Goal: Task Accomplishment & Management: Manage account settings

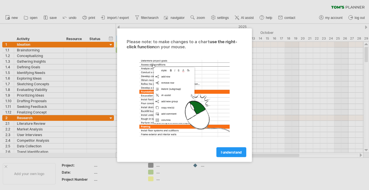
click at [224, 149] on link "I understand" at bounding box center [231, 152] width 30 height 10
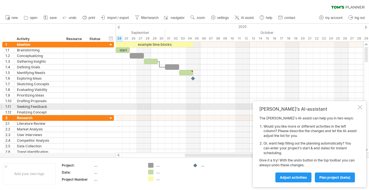
click at [360, 107] on div at bounding box center [360, 107] width 5 height 5
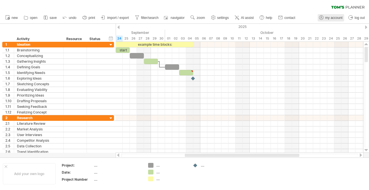
click at [333, 18] on span "my account" at bounding box center [333, 18] width 17 height 4
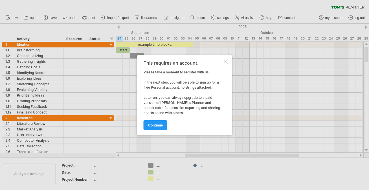
click at [157, 124] on span "continue" at bounding box center [155, 125] width 15 height 4
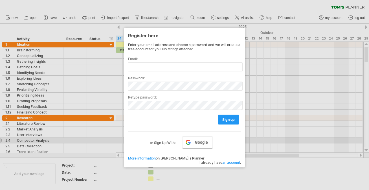
click at [200, 143] on span "Google" at bounding box center [201, 142] width 13 height 5
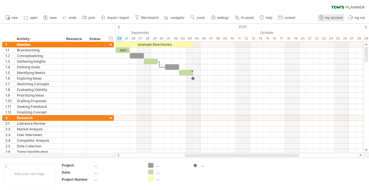
click at [341, 17] on span "my account" at bounding box center [333, 18] width 17 height 4
type input "**********"
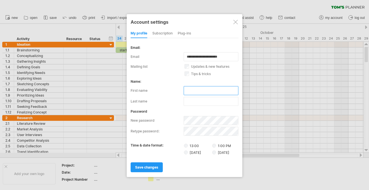
click at [219, 88] on input "text" at bounding box center [211, 90] width 55 height 9
type input "*****"
type input "******"
drag, startPoint x: 158, startPoint y: 164, endPoint x: 159, endPoint y: 161, distance: 3.2
click at [158, 165] on span "save changes" at bounding box center [146, 167] width 23 height 4
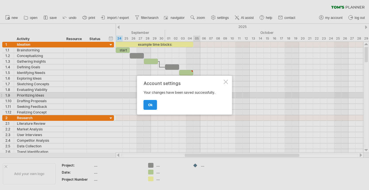
click at [152, 106] on span "ok" at bounding box center [150, 105] width 5 height 4
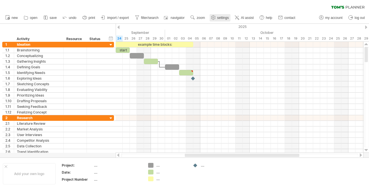
click at [221, 21] on link "settings" at bounding box center [220, 17] width 21 height 7
select select "*"
select select "**"
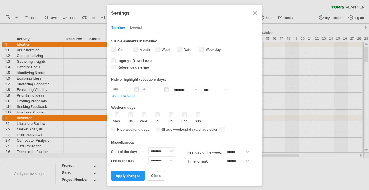
click at [256, 14] on div at bounding box center [255, 13] width 5 height 5
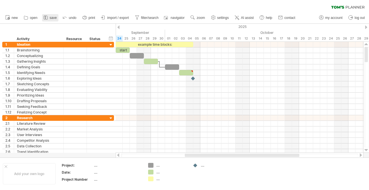
click at [47, 17] on icon at bounding box center [46, 18] width 6 height 6
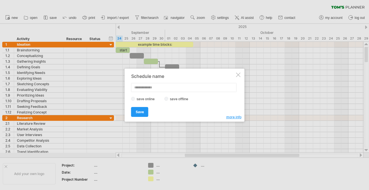
click at [239, 74] on div at bounding box center [238, 74] width 5 height 5
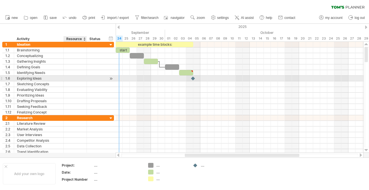
click at [72, 78] on div at bounding box center [75, 78] width 17 height 5
click at [0, 0] on input "text" at bounding box center [0, 0] width 0 height 0
click at [82, 78] on input "text" at bounding box center [75, 78] width 17 height 5
click at [103, 78] on div at bounding box center [104, 79] width 3 height 6
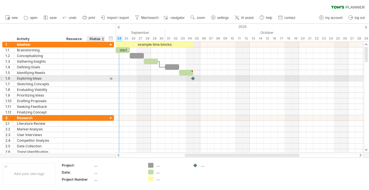
click at [111, 79] on div at bounding box center [110, 79] width 5 height 6
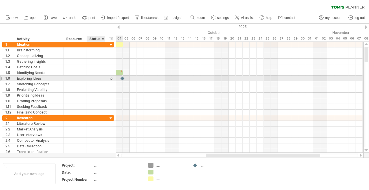
click at [111, 79] on div at bounding box center [110, 79] width 5 height 6
click at [97, 78] on div at bounding box center [96, 78] width 12 height 5
click at [110, 78] on div at bounding box center [110, 79] width 5 height 6
click at [103, 78] on div at bounding box center [96, 78] width 18 height 5
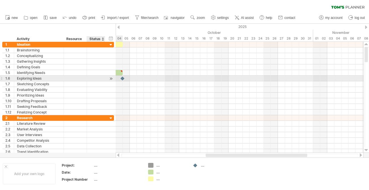
click at [111, 79] on div at bounding box center [110, 79] width 5 height 6
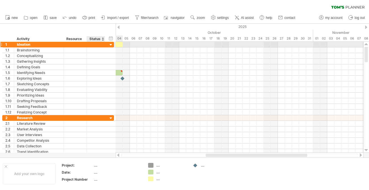
click at [111, 45] on div at bounding box center [110, 44] width 5 height 5
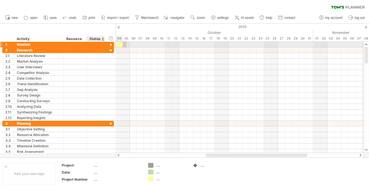
click at [111, 45] on div at bounding box center [110, 44] width 5 height 5
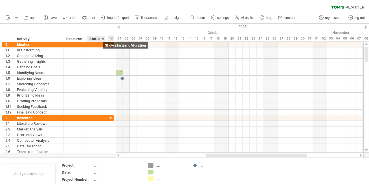
click at [112, 39] on div "hide start/end/duration show start/end/duration" at bounding box center [110, 38] width 5 height 6
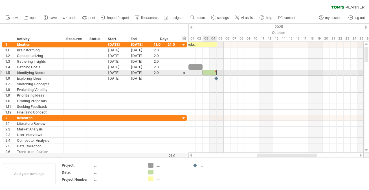
click at [213, 71] on div at bounding box center [210, 72] width 14 height 5
type textarea "**********"
click at [216, 71] on div at bounding box center [215, 71] width 3 height 3
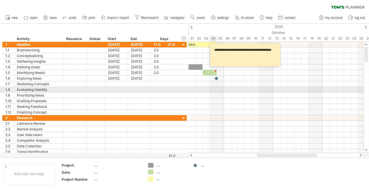
click at [212, 92] on div at bounding box center [275, 90] width 175 height 6
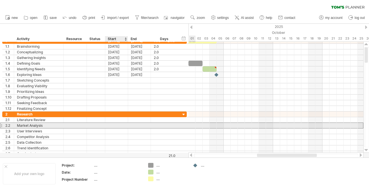
click at [127, 126] on div at bounding box center [116, 125] width 23 height 5
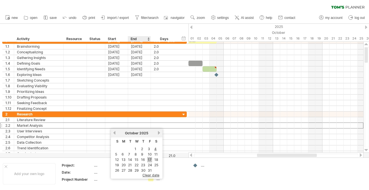
click at [151, 160] on link "17" at bounding box center [149, 159] width 5 height 5
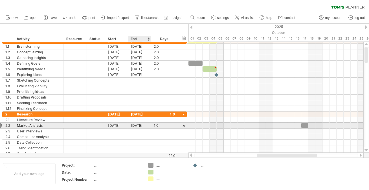
click at [141, 126] on div "[DATE]" at bounding box center [139, 125] width 23 height 5
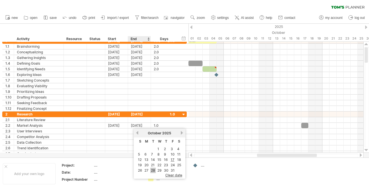
click at [153, 168] on link "28" at bounding box center [152, 170] width 5 height 5
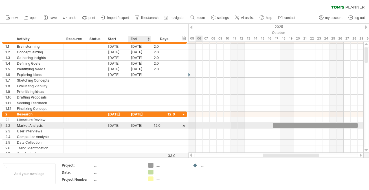
click at [136, 125] on div "[DATE]" at bounding box center [139, 125] width 23 height 5
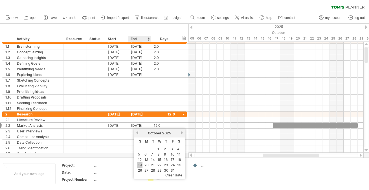
click at [140, 164] on link "19" at bounding box center [139, 164] width 5 height 5
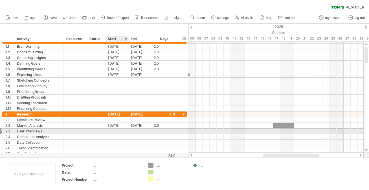
click at [117, 131] on div at bounding box center [116, 130] width 23 height 5
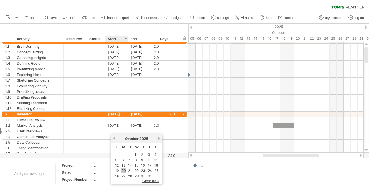
click at [123, 171] on link "20" at bounding box center [123, 170] width 5 height 5
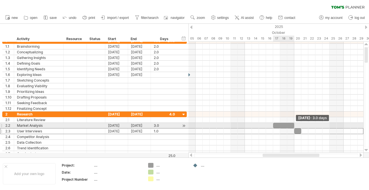
click at [294, 126] on span at bounding box center [294, 125] width 2 height 5
click at [289, 126] on div at bounding box center [283, 125] width 21 height 5
click at [293, 128] on div at bounding box center [283, 125] width 21 height 5
click at [185, 126] on div at bounding box center [183, 126] width 5 height 6
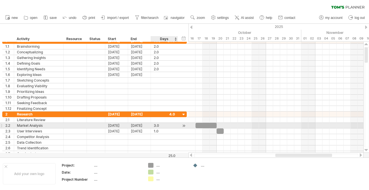
click at [185, 126] on div at bounding box center [183, 126] width 5 height 6
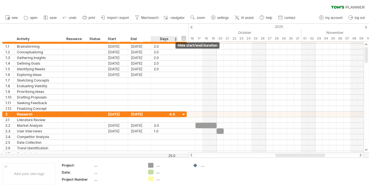
click at [184, 39] on div "hide start/end/duration show start/end/duration" at bounding box center [183, 38] width 5 height 6
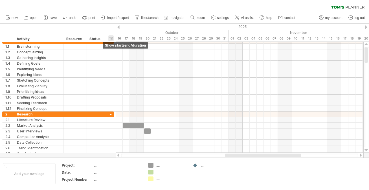
click at [110, 38] on div "hide start/end/duration show start/end/duration" at bounding box center [110, 38] width 5 height 6
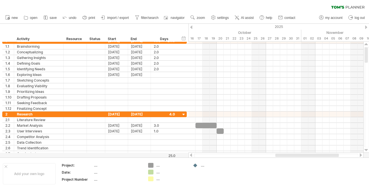
click at [190, 26] on div at bounding box center [191, 27] width 2 height 4
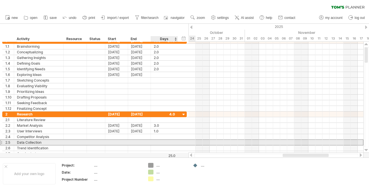
click at [170, 142] on div at bounding box center [164, 142] width 21 height 5
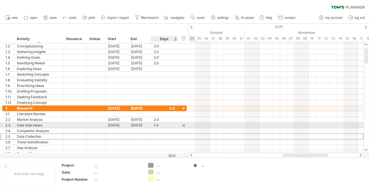
click at [184, 126] on div at bounding box center [183, 125] width 5 height 6
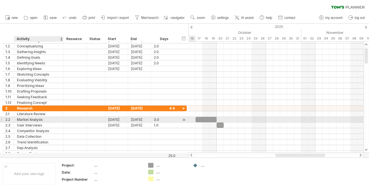
click at [38, 122] on div "Market Analysis" at bounding box center [39, 119] width 44 height 5
click at [0, 0] on input "**********" at bounding box center [0, 0] width 0 height 0
click at [200, 119] on div at bounding box center [205, 119] width 21 height 5
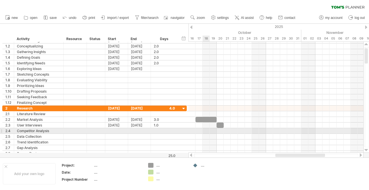
click at [207, 131] on div at bounding box center [275, 131] width 175 height 6
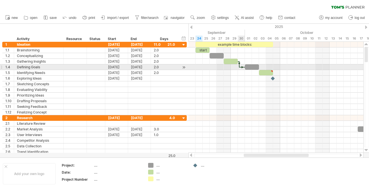
click at [241, 67] on div at bounding box center [241, 67] width 5 height 2
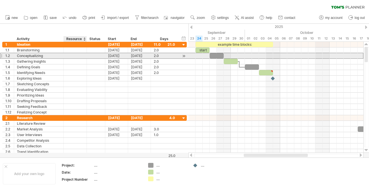
click at [75, 58] on div at bounding box center [75, 55] width 17 height 5
click at [84, 40] on div at bounding box center [84, 39] width 2 height 6
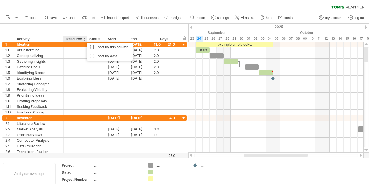
click at [89, 30] on div "hide start/end/duration show start/end/duration ******** Activity ******** Reso…" at bounding box center [94, 33] width 188 height 18
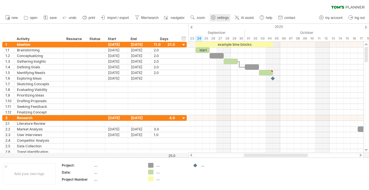
click at [225, 18] on span "settings" at bounding box center [223, 18] width 12 height 4
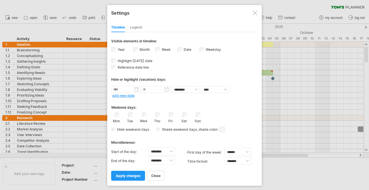
click at [137, 27] on div "Legend" at bounding box center [136, 27] width 12 height 9
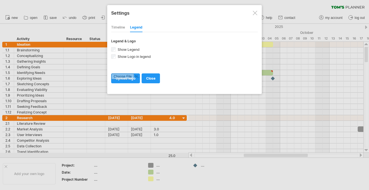
click at [254, 14] on div at bounding box center [255, 13] width 5 height 5
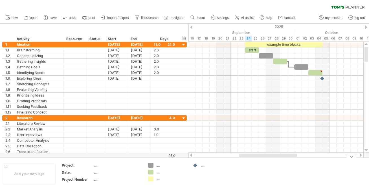
click at [195, 164] on div at bounding box center [196, 165] width 6 height 5
click at [201, 166] on div "...." at bounding box center [216, 165] width 31 height 5
click at [195, 165] on div "Trying to reach [DOMAIN_NAME] Connected again... 0% clear filter new 1" at bounding box center [184, 95] width 369 height 190
click at [151, 165] on div "Trying to reach [DOMAIN_NAME] Connected again... 0% clear filter new 1" at bounding box center [184, 95] width 369 height 190
click at [265, 18] on use at bounding box center [262, 18] width 6 height 6
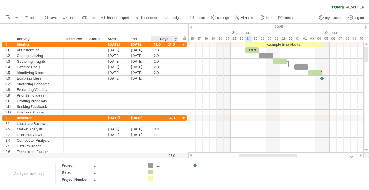
click at [157, 166] on div "...." at bounding box center [171, 165] width 31 height 5
type input "*****"
click at [217, 175] on td at bounding box center [212, 174] width 45 height 22
click at [161, 174] on div at bounding box center [171, 172] width 31 height 5
click at [96, 166] on div "...." at bounding box center [117, 165] width 47 height 5
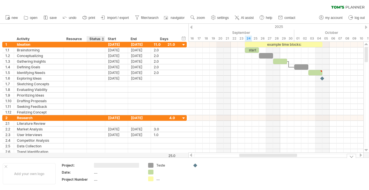
click at [95, 165] on input "text" at bounding box center [116, 165] width 45 height 5
click at [49, 17] on link "save" at bounding box center [50, 17] width 16 height 7
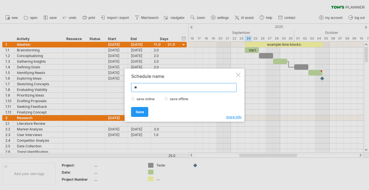
type input "*"
type input "*******"
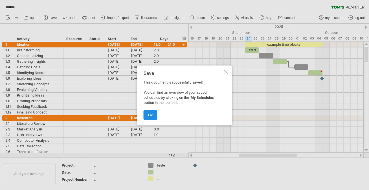
click at [153, 115] on link "ok" at bounding box center [151, 115] width 14 height 10
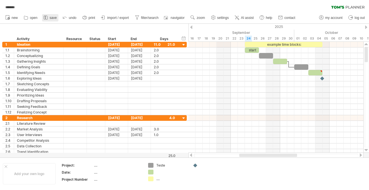
click at [53, 17] on span "save" at bounding box center [53, 18] width 7 height 4
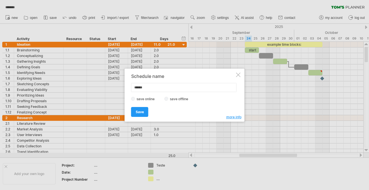
type input "*******"
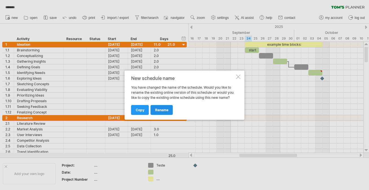
click at [157, 110] on span "rename" at bounding box center [161, 110] width 13 height 4
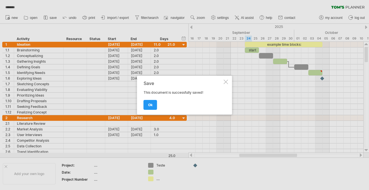
click at [96, 164] on div at bounding box center [184, 95] width 369 height 190
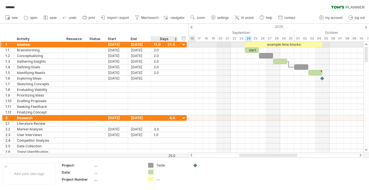
click at [184, 44] on div at bounding box center [183, 44] width 5 height 5
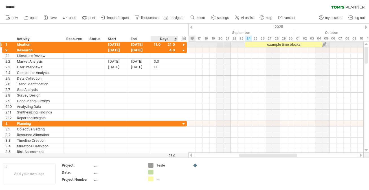
click at [184, 44] on div at bounding box center [183, 44] width 5 height 5
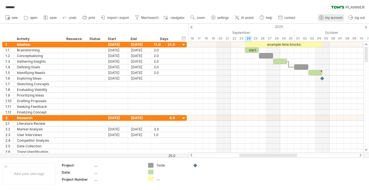
click at [337, 18] on span "my account" at bounding box center [333, 18] width 17 height 4
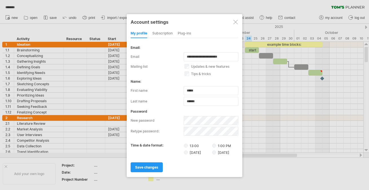
click at [151, 31] on div "my profile subscription Plug-ins subscription members charts" at bounding box center [185, 33] width 108 height 9
click at [159, 32] on div "subscription" at bounding box center [162, 33] width 20 height 9
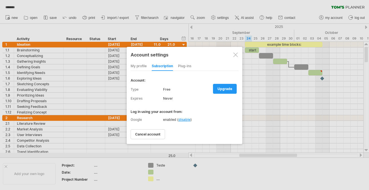
click at [184, 64] on div "Plug-ins" at bounding box center [184, 66] width 13 height 9
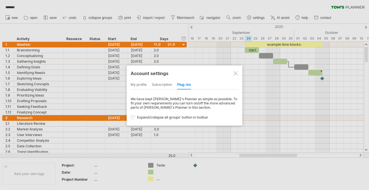
click at [166, 83] on div "subscription" at bounding box center [162, 84] width 20 height 9
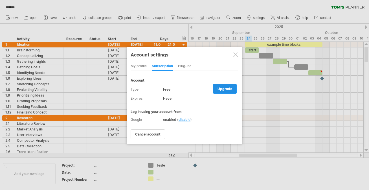
click at [227, 89] on span "upgrade" at bounding box center [224, 89] width 15 height 4
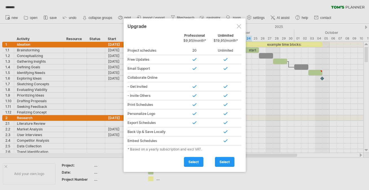
click at [240, 25] on div at bounding box center [239, 26] width 5 height 5
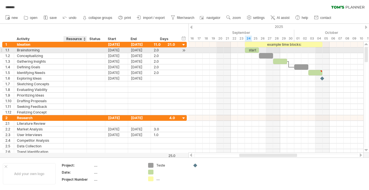
click at [71, 50] on div at bounding box center [75, 49] width 17 height 5
click at [0, 0] on input "text" at bounding box center [0, 0] width 0 height 0
type input "******"
click at [72, 60] on div at bounding box center [75, 61] width 17 height 5
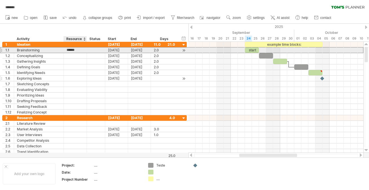
click at [73, 57] on div at bounding box center [75, 55] width 17 height 5
click at [0, 0] on input "text" at bounding box center [0, 0] width 0 height 0
click at [74, 79] on div at bounding box center [75, 78] width 17 height 5
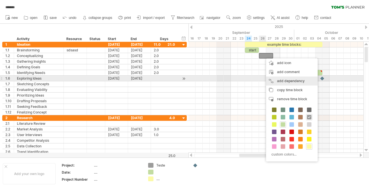
click at [280, 79] on div "add dependency You can use dependencies when you require tasks to be done in a …" at bounding box center [292, 80] width 52 height 9
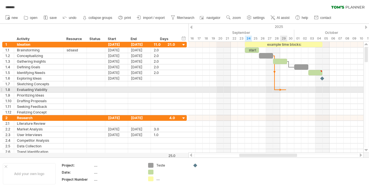
click at [286, 90] on div at bounding box center [275, 90] width 175 height 6
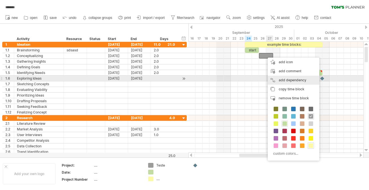
click at [293, 81] on div "add dependency You can use dependencies when you require tasks to be done in a …" at bounding box center [294, 80] width 52 height 9
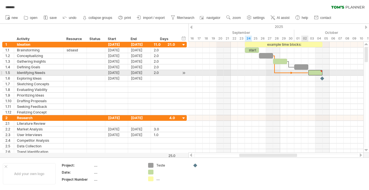
click at [308, 72] on span at bounding box center [308, 72] width 2 height 5
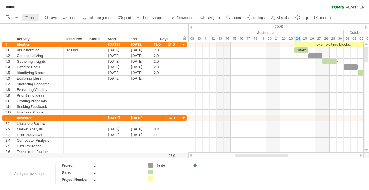
click at [32, 19] on span "open" at bounding box center [34, 18] width 8 height 4
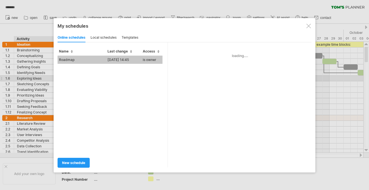
type input "*******"
type input "**********"
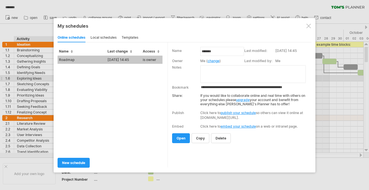
click at [135, 37] on div "templates" at bounding box center [130, 37] width 17 height 9
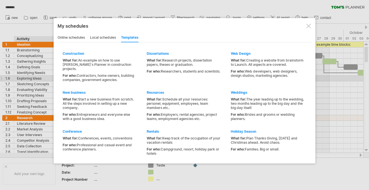
click at [104, 38] on div "local schedules" at bounding box center [103, 37] width 26 height 9
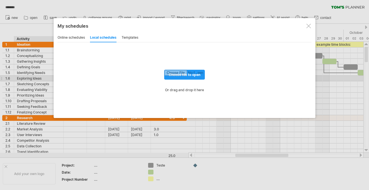
click at [66, 36] on div "online schedules" at bounding box center [71, 37] width 27 height 9
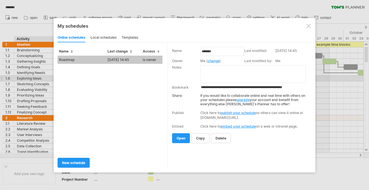
click at [246, 99] on link "upgrade" at bounding box center [243, 100] width 14 height 4
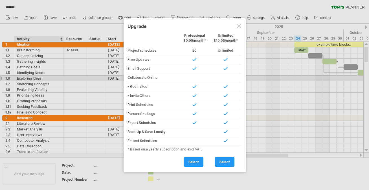
click at [239, 27] on div at bounding box center [239, 26] width 5 height 5
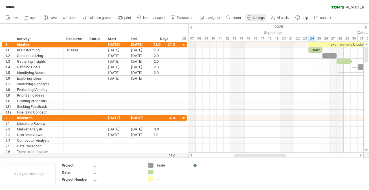
click at [253, 18] on link "settings" at bounding box center [255, 17] width 21 height 7
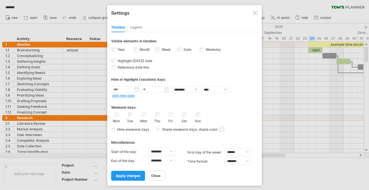
click at [138, 27] on div "Legend" at bounding box center [136, 27] width 12 height 9
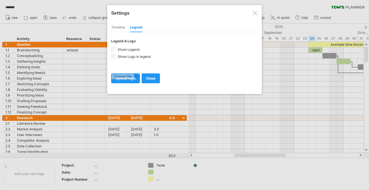
click at [255, 12] on div at bounding box center [255, 13] width 5 height 5
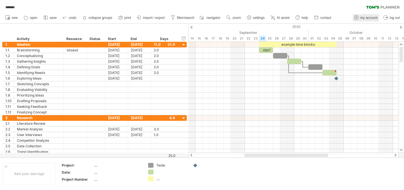
click at [362, 18] on span "my account" at bounding box center [368, 18] width 17 height 4
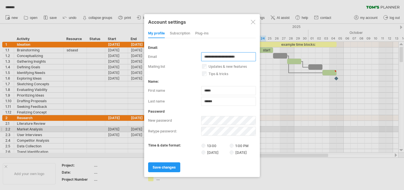
drag, startPoint x: 226, startPoint y: 55, endPoint x: 195, endPoint y: 57, distance: 30.2
click at [195, 57] on div "**********" at bounding box center [202, 56] width 108 height 9
type input "**********"
click at [198, 33] on div "Plug-ins" at bounding box center [201, 33] width 13 height 9
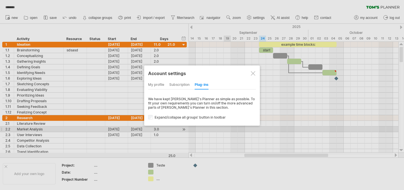
drag, startPoint x: 174, startPoint y: 83, endPoint x: 165, endPoint y: 84, distance: 9.1
click at [174, 83] on div "subscription" at bounding box center [179, 84] width 20 height 9
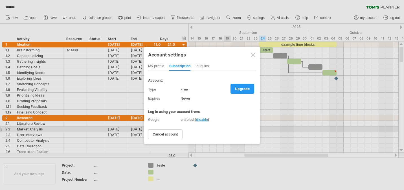
click at [200, 118] on span "disable" at bounding box center [202, 119] width 12 height 4
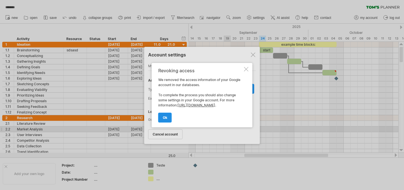
click at [167, 118] on span "ok" at bounding box center [165, 117] width 5 height 4
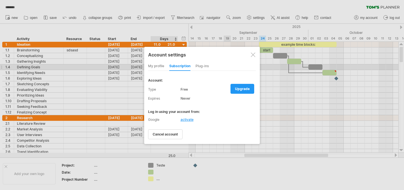
click at [158, 66] on div "my profile" at bounding box center [156, 66] width 16 height 9
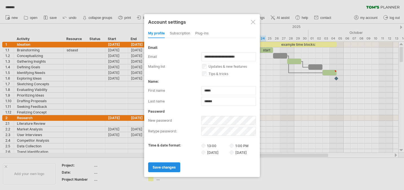
click at [172, 167] on span "save changes" at bounding box center [164, 167] width 23 height 4
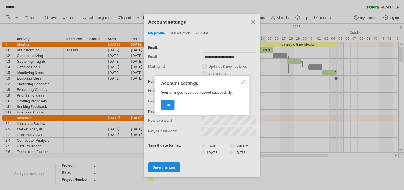
click at [168, 103] on span "ok" at bounding box center [168, 105] width 5 height 4
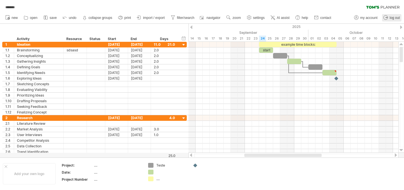
click at [369, 17] on span "log out" at bounding box center [395, 18] width 10 height 4
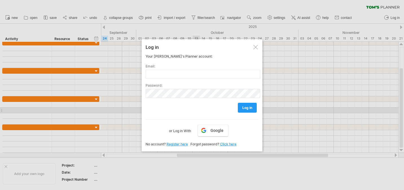
click at [230, 56] on div "Your [PERSON_NAME]'s Planner account:" at bounding box center [202, 56] width 113 height 4
click at [183, 143] on link "Register here" at bounding box center [176, 144] width 21 height 4
